Goal: Find specific page/section: Find specific page/section

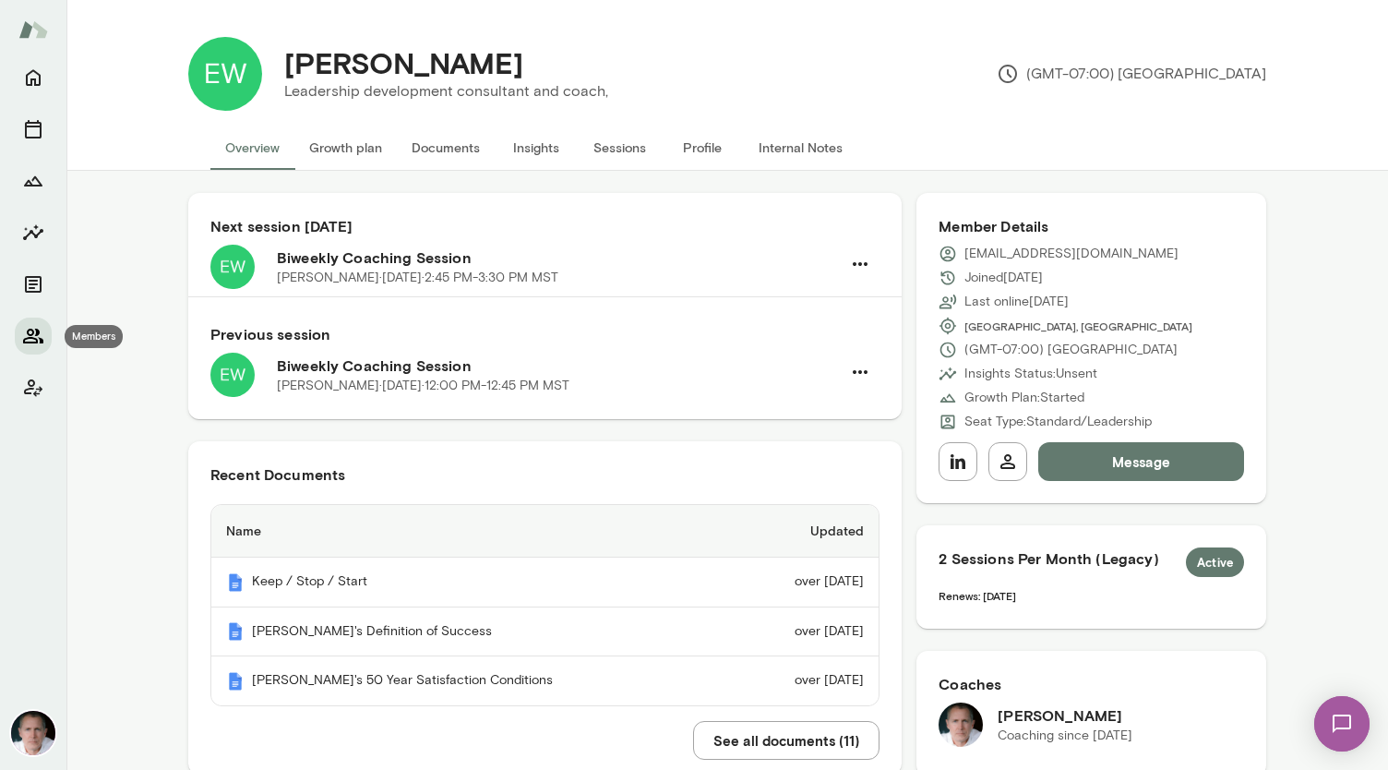
click at [40, 326] on icon "Members" at bounding box center [33, 336] width 22 height 22
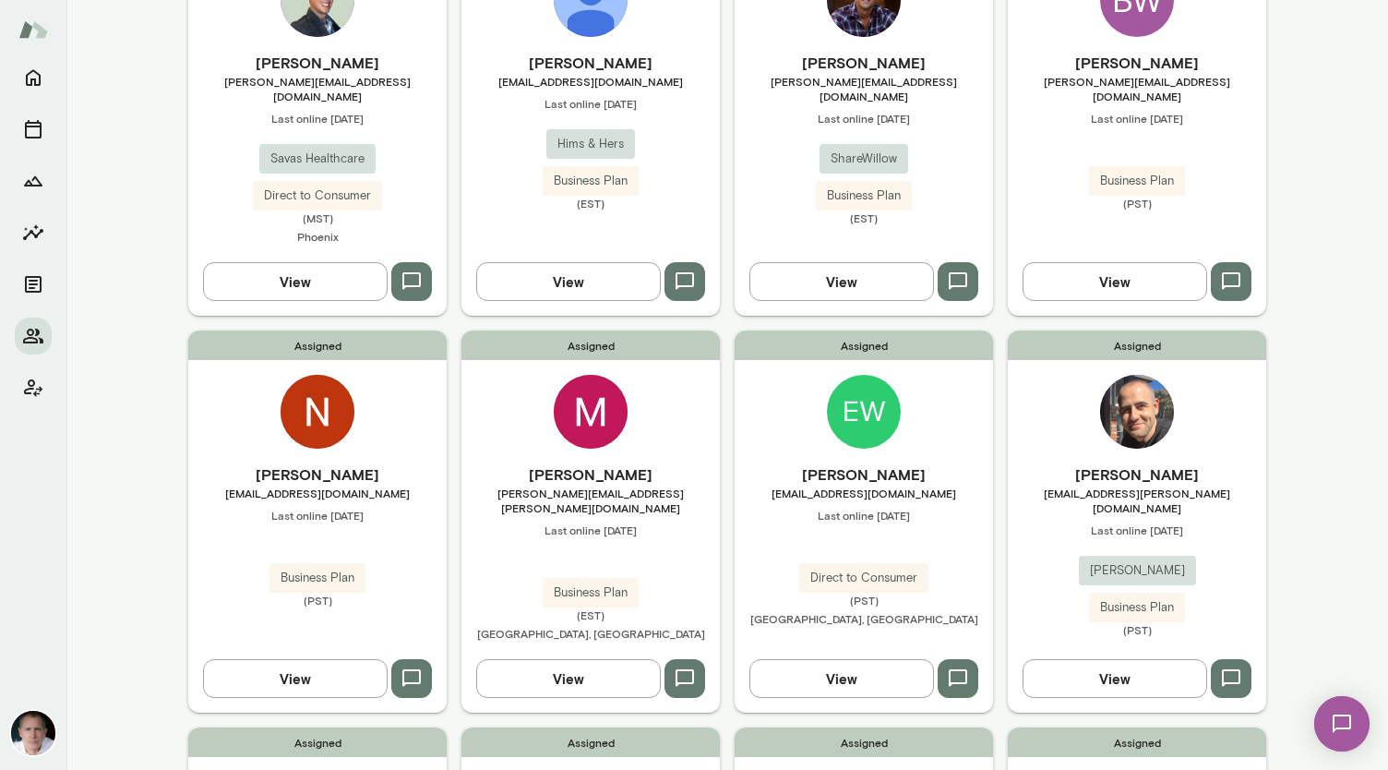
scroll to position [663, 0]
click at [310, 374] on img at bounding box center [318, 411] width 74 height 74
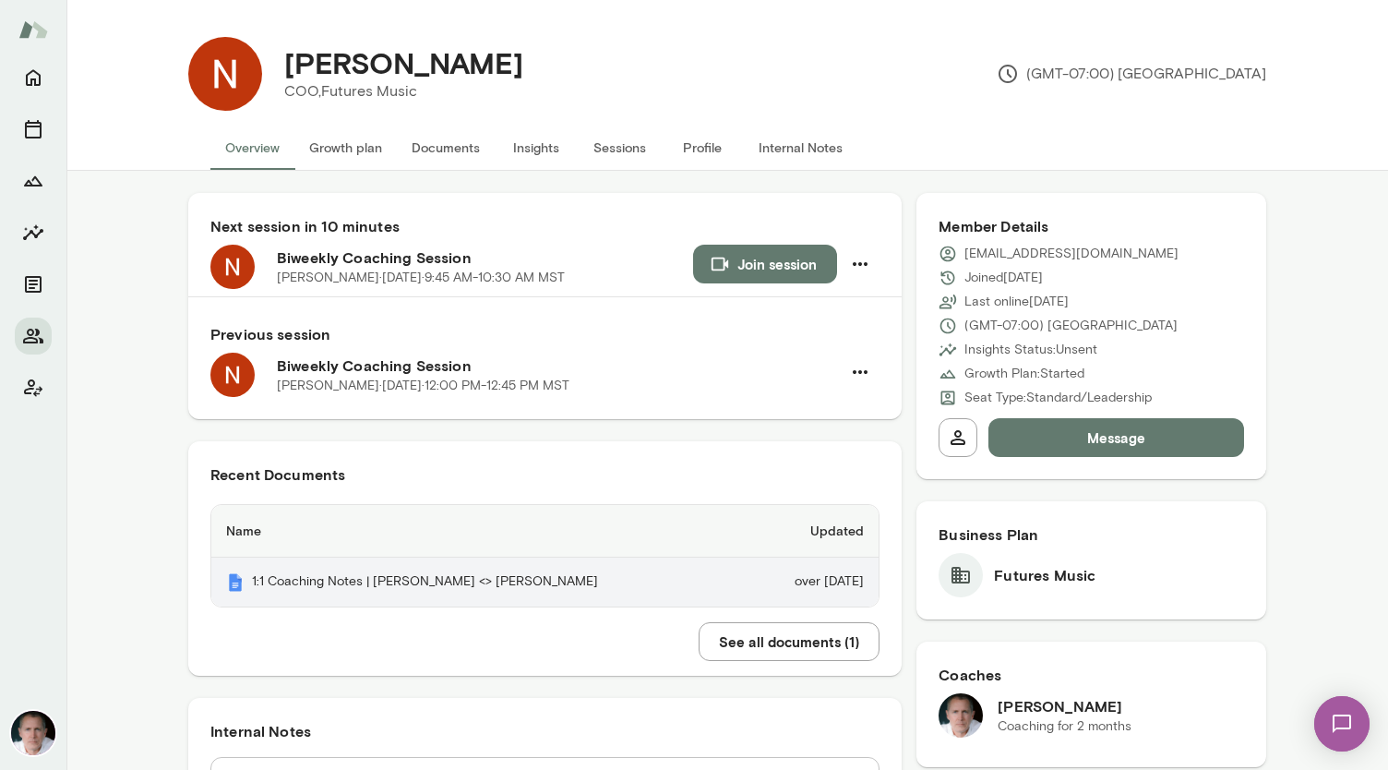
click at [454, 579] on th "1:1 Coaching Notes | [PERSON_NAME] <> [PERSON_NAME]" at bounding box center [479, 581] width 536 height 49
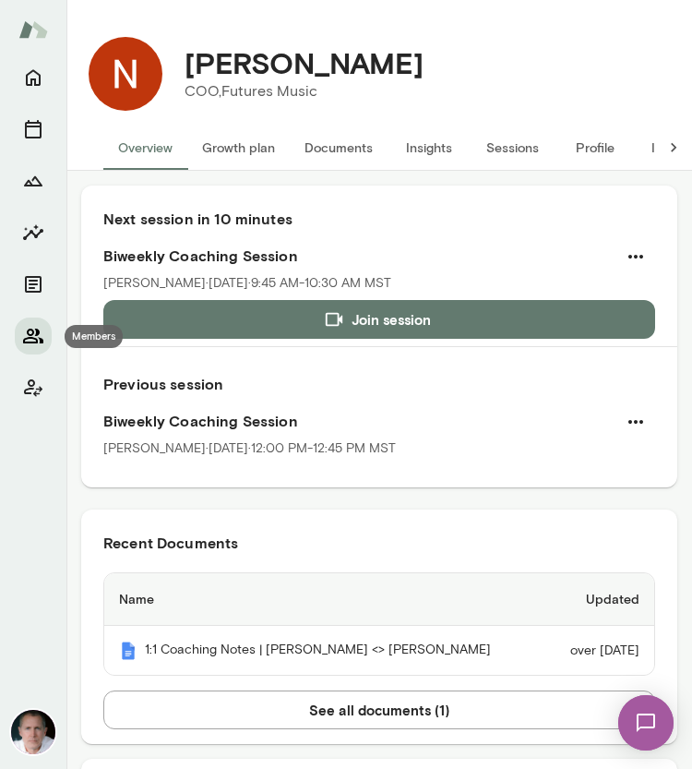
click at [35, 336] on icon "Members" at bounding box center [33, 336] width 22 height 22
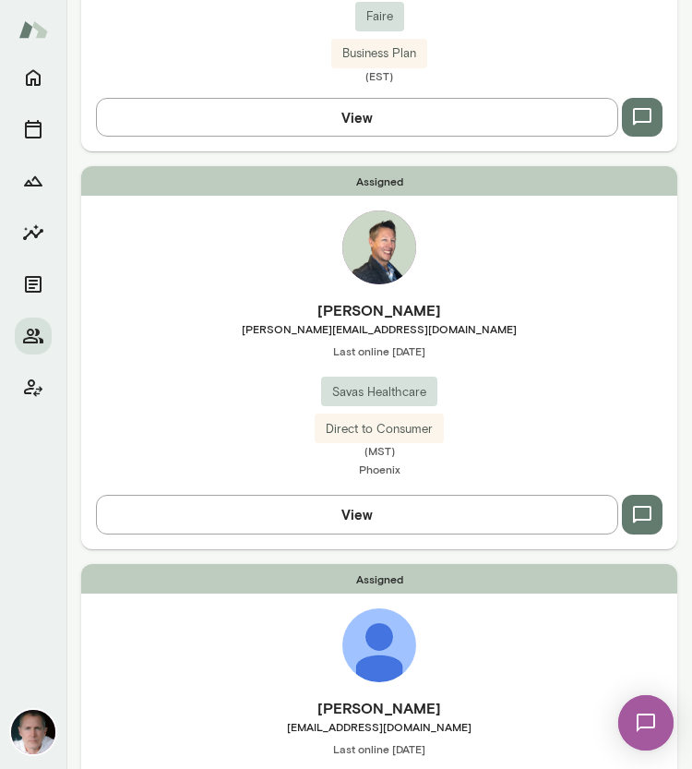
scroll to position [1598, 0]
click at [388, 233] on img at bounding box center [379, 246] width 74 height 74
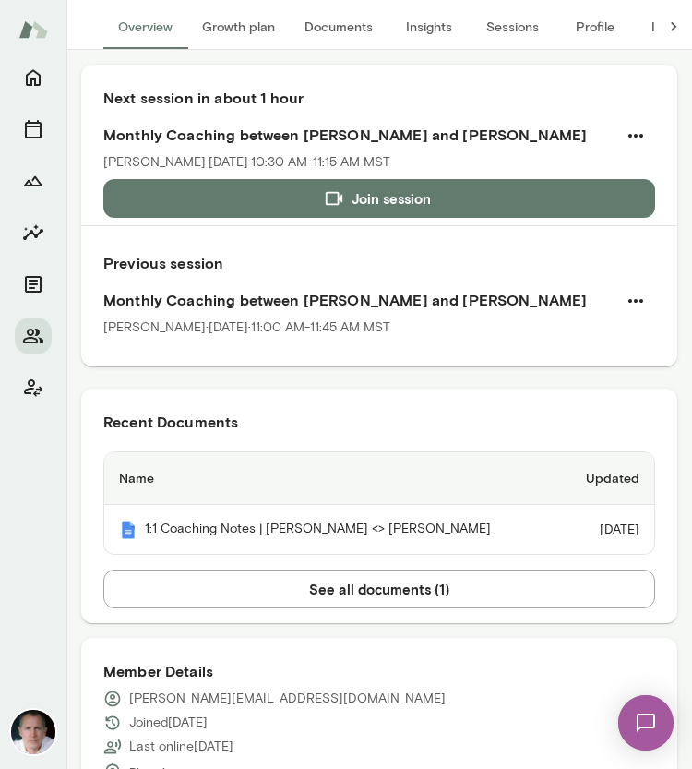
scroll to position [122, 0]
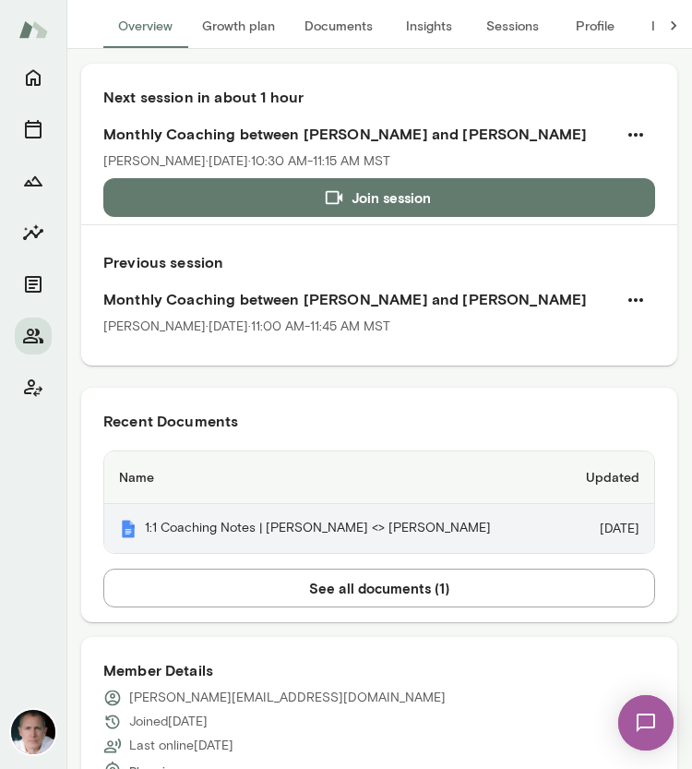
click at [286, 527] on th "1:1 Coaching Notes | [PERSON_NAME] <> [PERSON_NAME]" at bounding box center [332, 528] width 456 height 49
